Goal: Information Seeking & Learning: Learn about a topic

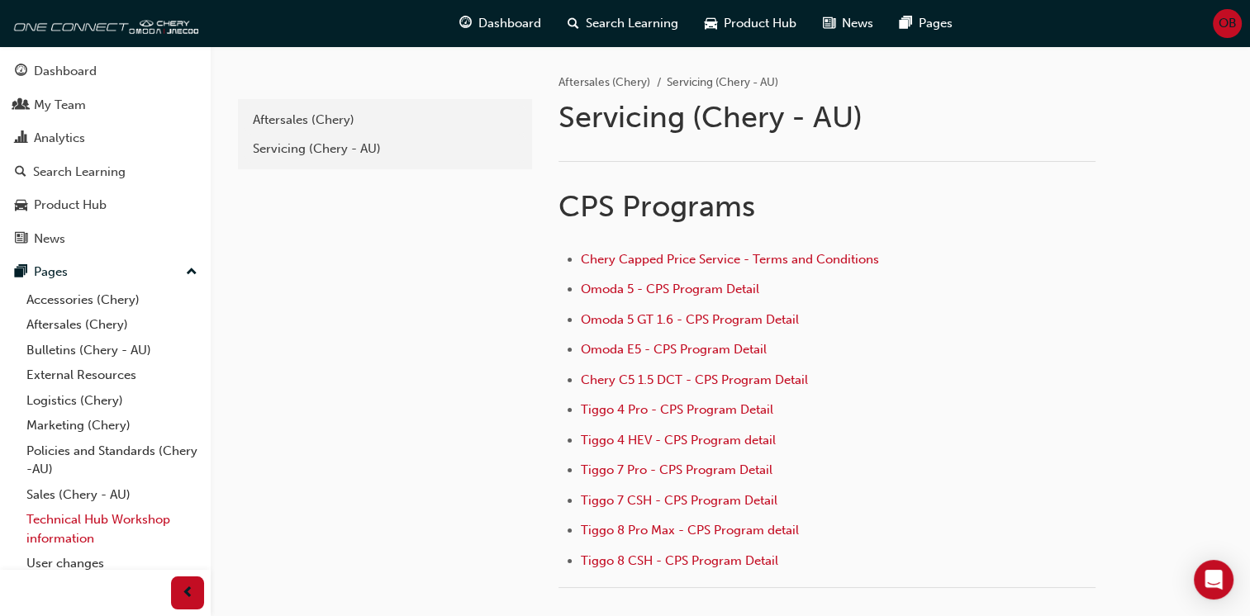
click at [111, 516] on link "Technical Hub Workshop information" at bounding box center [112, 529] width 184 height 44
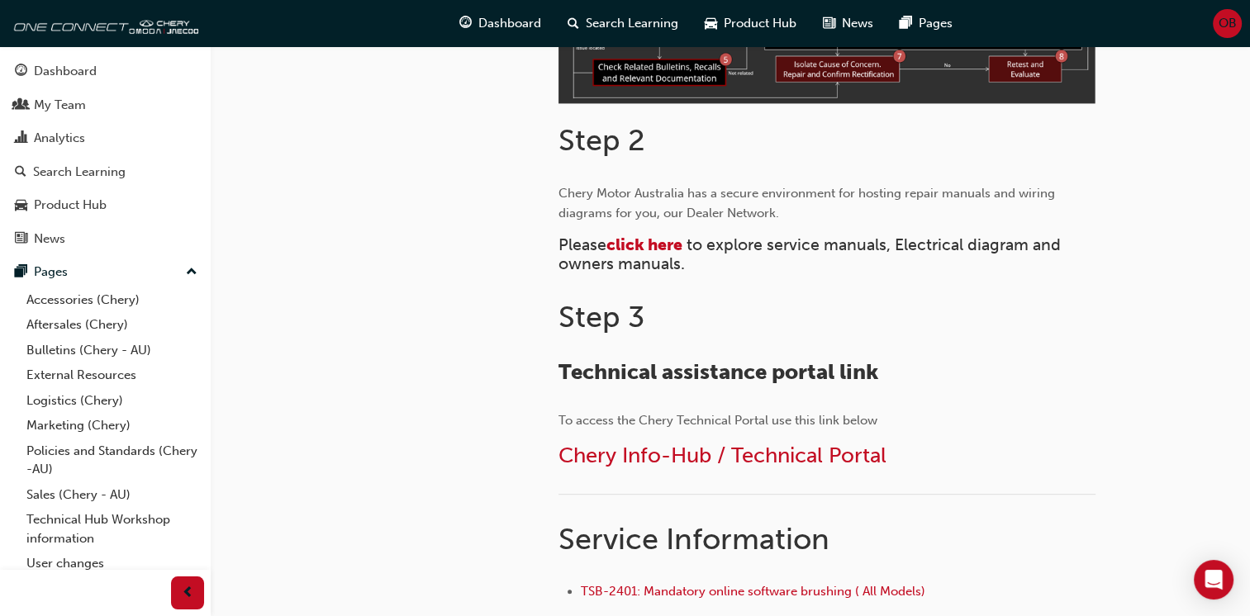
scroll to position [743, 0]
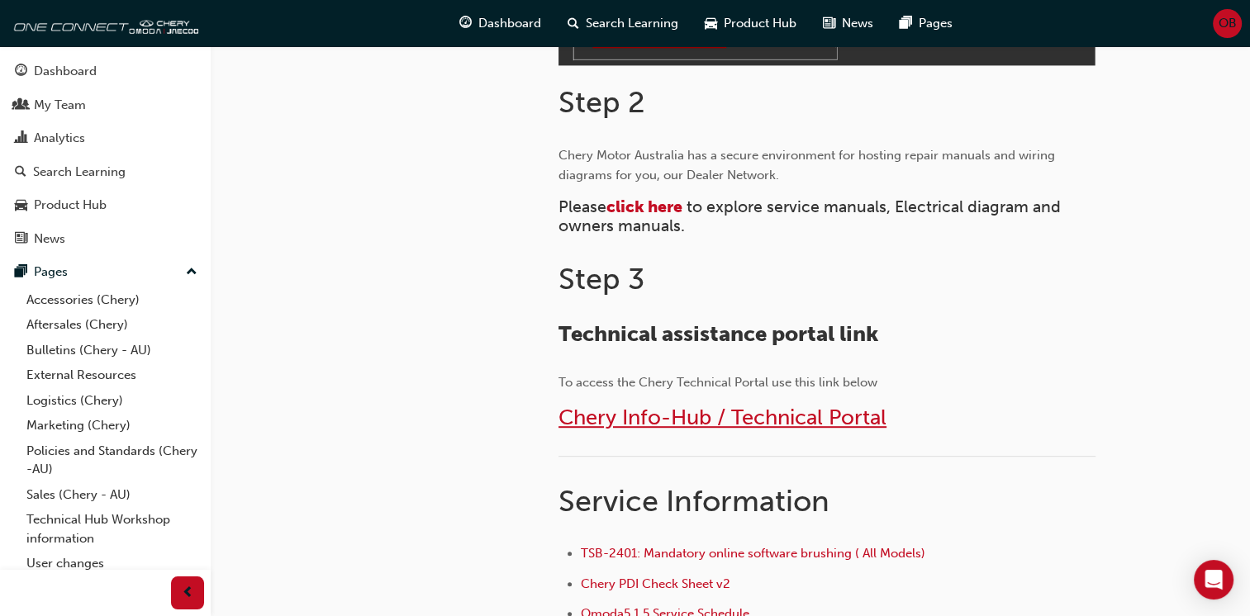
click at [748, 418] on span "Chery Info-Hub / Technical Portal" at bounding box center [722, 418] width 328 height 26
